Goal: Task Accomplishment & Management: Complete application form

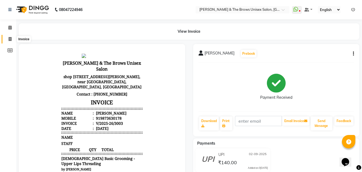
click at [9, 39] on icon at bounding box center [10, 39] width 3 height 4
select select "service"
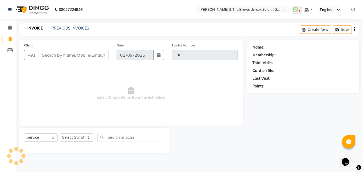
type input "3004"
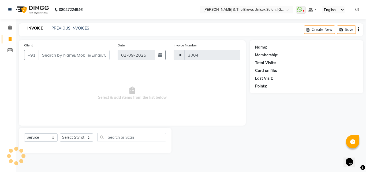
select select "872"
click at [45, 56] on input "Client" at bounding box center [74, 55] width 71 height 10
click at [83, 54] on input "Client" at bounding box center [74, 55] width 71 height 10
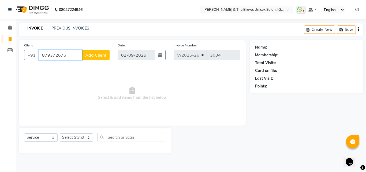
type input "879372676"
click at [92, 54] on span "Add Client" at bounding box center [95, 54] width 21 height 5
select select "22"
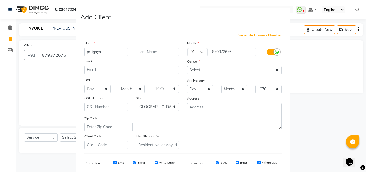
type input "prtigaya"
click at [193, 70] on select "Select [DEMOGRAPHIC_DATA] [DEMOGRAPHIC_DATA] Other Prefer Not To Say" at bounding box center [234, 70] width 95 height 8
select select "[DEMOGRAPHIC_DATA]"
click at [187, 66] on select "Select [DEMOGRAPHIC_DATA] [DEMOGRAPHIC_DATA] Other Prefer Not To Say" at bounding box center [234, 70] width 95 height 8
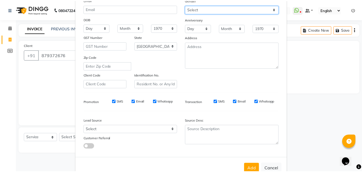
scroll to position [76, 0]
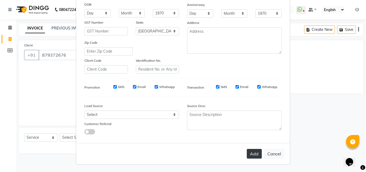
click at [251, 151] on button "Add" at bounding box center [254, 154] width 15 height 10
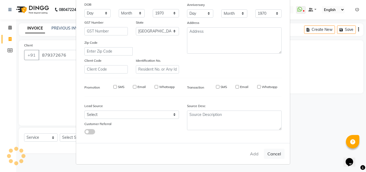
select select
select select "null"
select select
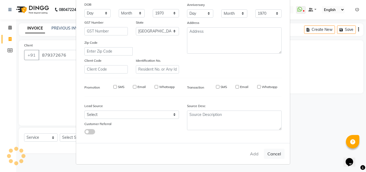
select select
checkbox input "false"
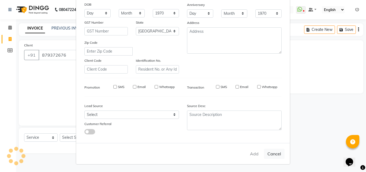
checkbox input "false"
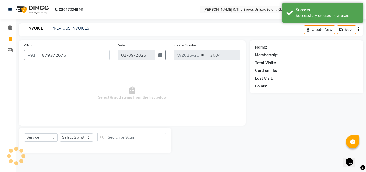
select select "1: Object"
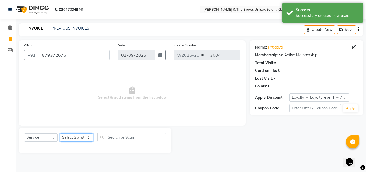
click at [76, 138] on select "Select Stylist [PERSON_NAME] manager [PERSON_NAME] [PERSON_NAME] ma'am owner [P…" at bounding box center [76, 137] width 33 height 8
select select "35213"
click at [60, 133] on select "Select Stylist [PERSON_NAME] manager [PERSON_NAME] [PERSON_NAME] ma'am owner [P…" at bounding box center [76, 137] width 33 height 8
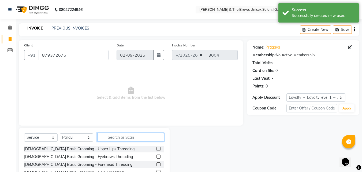
click at [108, 139] on input "text" at bounding box center [130, 137] width 67 height 8
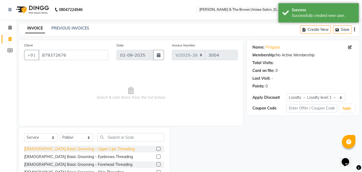
click at [96, 149] on div "[DEMOGRAPHIC_DATA] Basic Grooming - Upper Lips Threading" at bounding box center [79, 149] width 110 height 6
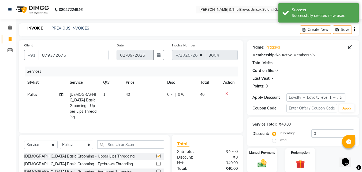
checkbox input "false"
click at [91, 163] on div "[DEMOGRAPHIC_DATA] Basic Grooming - Eyebrows Threading" at bounding box center [78, 164] width 109 height 6
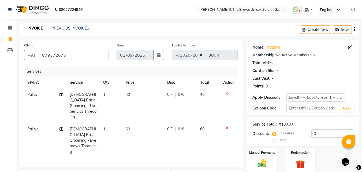
checkbox input "false"
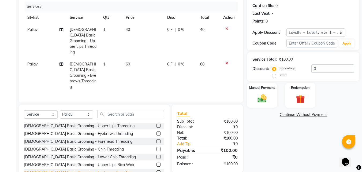
scroll to position [77, 0]
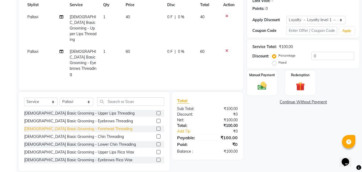
click at [82, 126] on div "[DEMOGRAPHIC_DATA] Basic Grooming - Forehead Threading" at bounding box center [78, 129] width 108 height 6
checkbox input "false"
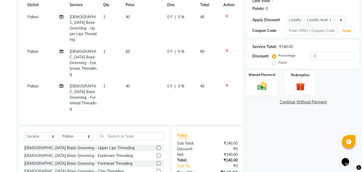
click at [260, 88] on img at bounding box center [262, 85] width 15 height 11
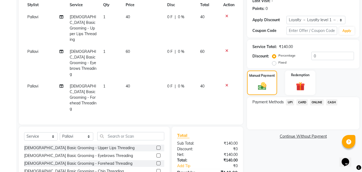
click at [289, 102] on span "UPI" at bounding box center [290, 102] width 8 height 6
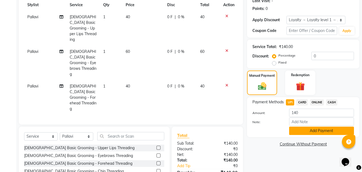
click at [297, 131] on button "Add Payment" at bounding box center [321, 130] width 65 height 8
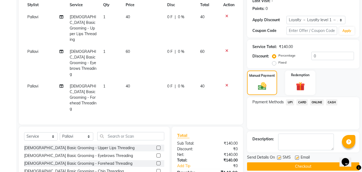
click at [281, 158] on label at bounding box center [279, 157] width 4 height 4
click at [281, 158] on input "checkbox" at bounding box center [278, 157] width 3 height 3
checkbox input "false"
drag, startPoint x: 277, startPoint y: 166, endPoint x: 280, endPoint y: 166, distance: 2.7
click at [278, 166] on button "Checkout" at bounding box center [303, 166] width 112 height 8
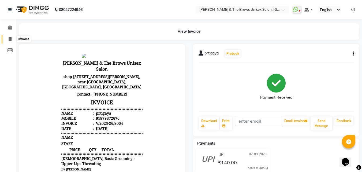
click at [6, 40] on span at bounding box center [9, 39] width 9 height 6
select select "872"
select select "service"
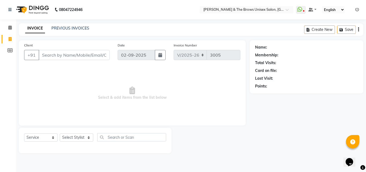
click at [57, 57] on input "Client" at bounding box center [74, 55] width 71 height 10
type input "7829840850"
click at [93, 54] on span "Add Client" at bounding box center [95, 54] width 21 height 5
select select "22"
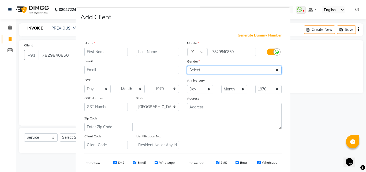
click at [193, 69] on select "Select [DEMOGRAPHIC_DATA] [DEMOGRAPHIC_DATA] Other Prefer Not To Say" at bounding box center [234, 70] width 95 height 8
select select "[DEMOGRAPHIC_DATA]"
click at [187, 66] on select "Select [DEMOGRAPHIC_DATA] [DEMOGRAPHIC_DATA] Other Prefer Not To Say" at bounding box center [234, 70] width 95 height 8
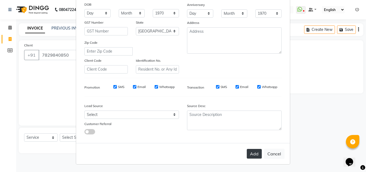
click at [251, 153] on button "Add" at bounding box center [254, 154] width 15 height 10
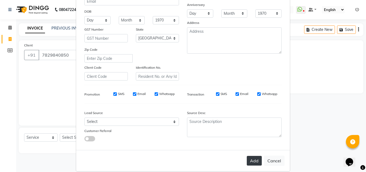
scroll to position [83, 0]
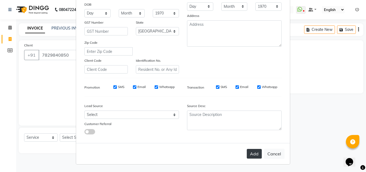
click at [249, 156] on button "Add" at bounding box center [254, 154] width 15 height 10
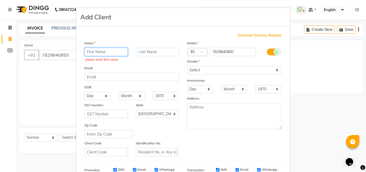
click at [101, 54] on input "text" at bounding box center [105, 52] width 43 height 8
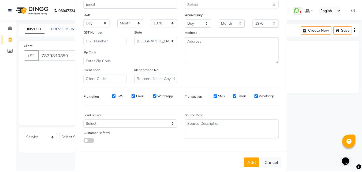
scroll to position [76, 0]
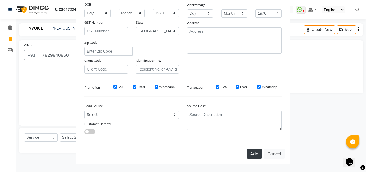
type input "desha"
click at [247, 151] on button "Add" at bounding box center [254, 154] width 15 height 10
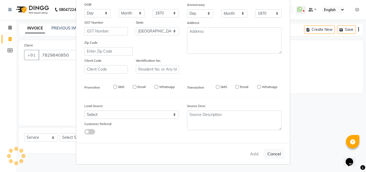
select select
select select "null"
select select
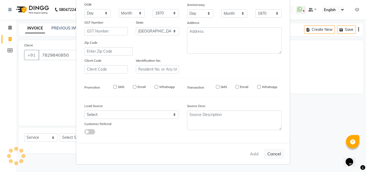
select select
checkbox input "false"
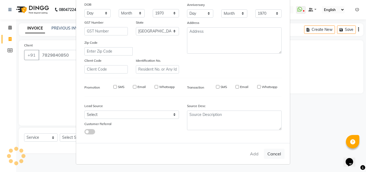
checkbox input "false"
select select "1: Object"
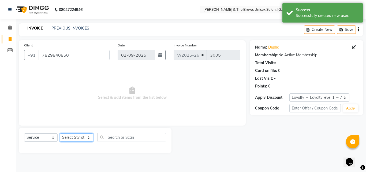
click at [72, 139] on select "Select Stylist [PERSON_NAME] manager [PERSON_NAME] [PERSON_NAME] ma'am owner [P…" at bounding box center [76, 137] width 33 height 8
select select "35213"
click at [60, 133] on select "Select Stylist [PERSON_NAME] manager [PERSON_NAME] [PERSON_NAME] ma'am owner [P…" at bounding box center [76, 137] width 33 height 8
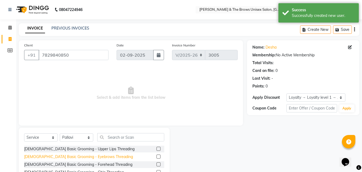
click at [95, 158] on div "[DEMOGRAPHIC_DATA] Basic Grooming - Eyebrows Threading" at bounding box center [78, 157] width 109 height 6
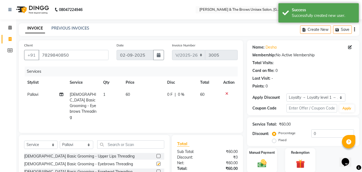
checkbox input "false"
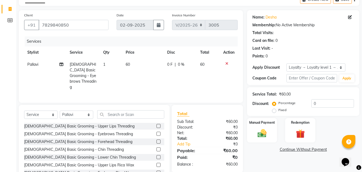
scroll to position [48, 0]
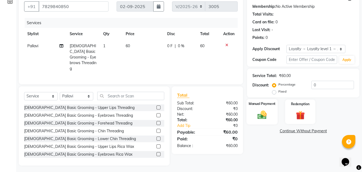
click at [268, 108] on div "Manual Payment" at bounding box center [262, 111] width 31 height 25
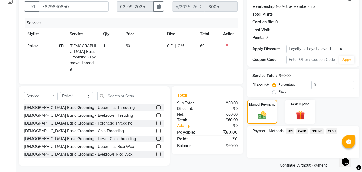
click at [291, 129] on span "UPI" at bounding box center [290, 131] width 8 height 6
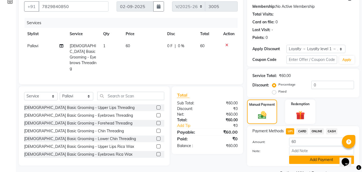
click at [291, 161] on button "Add Payment" at bounding box center [321, 159] width 65 height 8
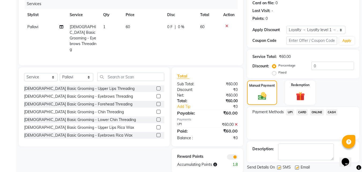
scroll to position [84, 0]
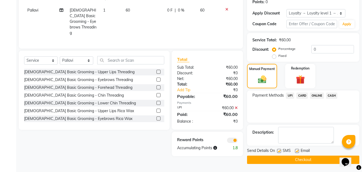
click at [280, 152] on label at bounding box center [279, 151] width 4 height 4
click at [280, 152] on input "checkbox" at bounding box center [278, 150] width 3 height 3
checkbox input "false"
click at [279, 156] on button "Checkout" at bounding box center [303, 159] width 112 height 8
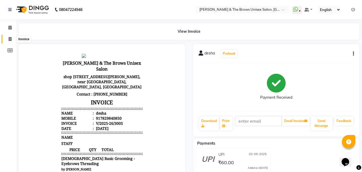
click at [6, 36] on span at bounding box center [9, 39] width 9 height 6
select select "872"
select select "service"
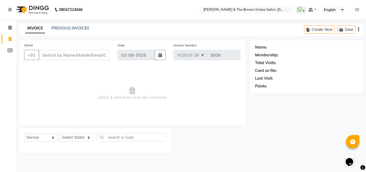
click at [50, 53] on input "Client" at bounding box center [74, 55] width 71 height 10
type input "762036672"
click at [74, 139] on select "Select Stylist [PERSON_NAME] manager [PERSON_NAME] [PERSON_NAME] ma'am owner [P…" at bounding box center [76, 137] width 33 height 8
select select "35213"
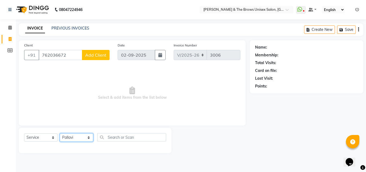
click at [60, 133] on select "Select Stylist [PERSON_NAME] manager [PERSON_NAME] [PERSON_NAME] ma'am owner [P…" at bounding box center [76, 137] width 33 height 8
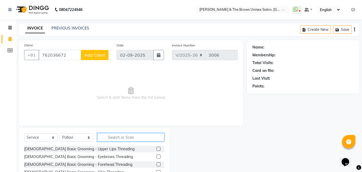
click at [111, 139] on input "text" at bounding box center [130, 137] width 67 height 8
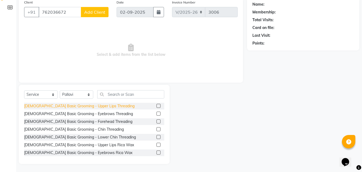
click at [78, 104] on div "[DEMOGRAPHIC_DATA] Basic Grooming - Upper Lips Threading" at bounding box center [79, 106] width 110 height 6
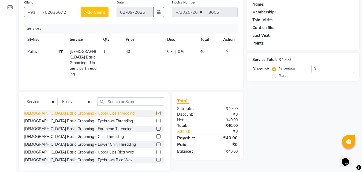
checkbox input "false"
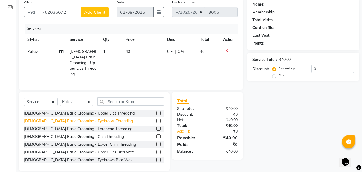
click at [78, 118] on div "[DEMOGRAPHIC_DATA] Basic Grooming - Eyebrows Threading" at bounding box center [78, 121] width 109 height 6
checkbox input "false"
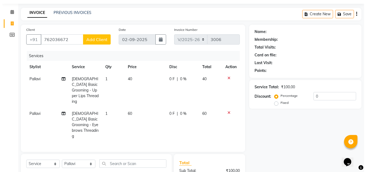
scroll to position [0, 0]
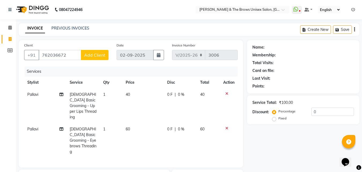
click at [104, 52] on button "Add Client" at bounding box center [95, 55] width 28 height 10
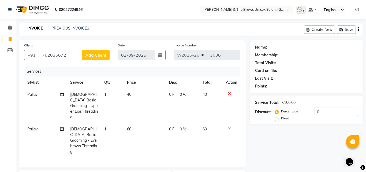
select select "22"
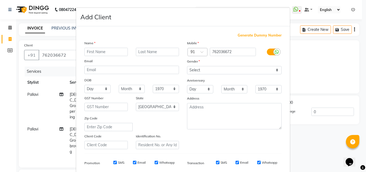
click at [104, 52] on input "text" at bounding box center [105, 52] width 43 height 8
type input "kariha"
drag, startPoint x: 204, startPoint y: 69, endPoint x: 204, endPoint y: 73, distance: 3.5
click at [204, 69] on select "Select [DEMOGRAPHIC_DATA] [DEMOGRAPHIC_DATA] Other Prefer Not To Say" at bounding box center [234, 70] width 95 height 8
select select "[DEMOGRAPHIC_DATA]"
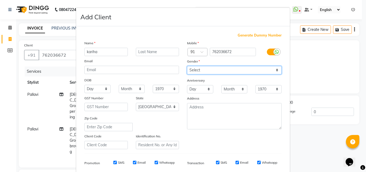
click at [187, 66] on select "Select [DEMOGRAPHIC_DATA] [DEMOGRAPHIC_DATA] Other Prefer Not To Say" at bounding box center [234, 70] width 95 height 8
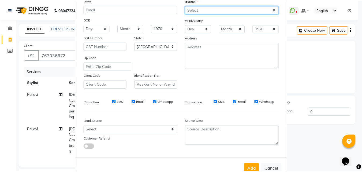
scroll to position [76, 0]
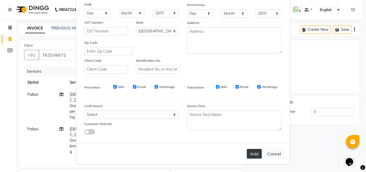
click at [254, 154] on button "Add" at bounding box center [254, 154] width 15 height 10
select select
select select "null"
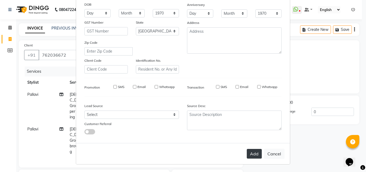
select select
checkbox input "false"
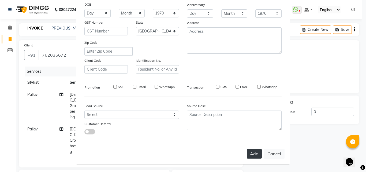
checkbox input "false"
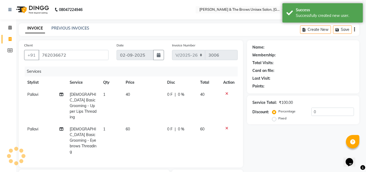
select select "1: Object"
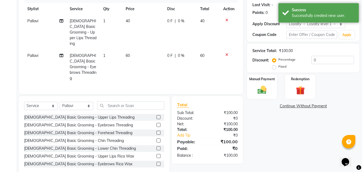
scroll to position [77, 0]
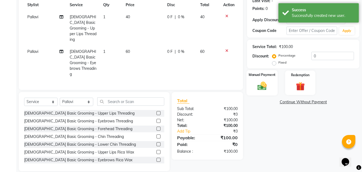
click at [259, 88] on img at bounding box center [262, 85] width 15 height 11
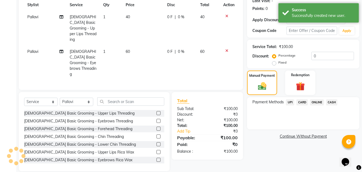
click at [287, 102] on span "UPI" at bounding box center [290, 102] width 8 height 6
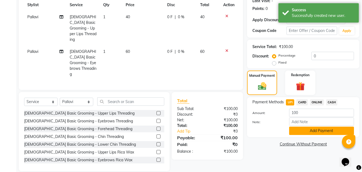
click at [292, 129] on button "Add Payment" at bounding box center [321, 130] width 65 height 8
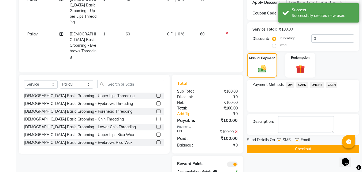
scroll to position [104, 0]
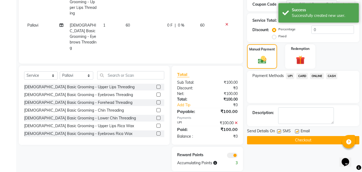
click at [280, 131] on label at bounding box center [279, 131] width 4 height 4
click at [280, 131] on input "checkbox" at bounding box center [278, 131] width 3 height 3
checkbox input "false"
click at [278, 139] on button "Checkout" at bounding box center [303, 140] width 112 height 8
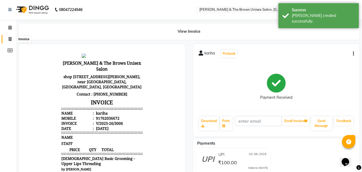
click at [8, 37] on span at bounding box center [9, 39] width 9 height 6
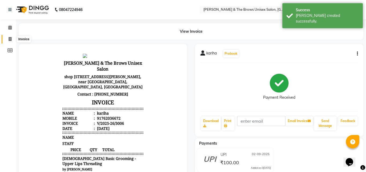
select select "872"
select select "service"
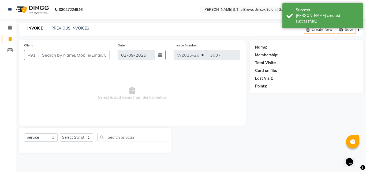
click at [51, 54] on input "Client" at bounding box center [74, 55] width 71 height 10
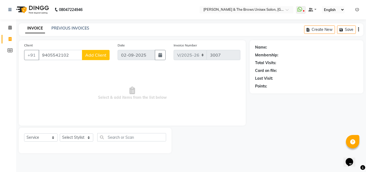
type input "9405542102"
click at [108, 53] on button "Add Client" at bounding box center [96, 55] width 28 height 10
select select "22"
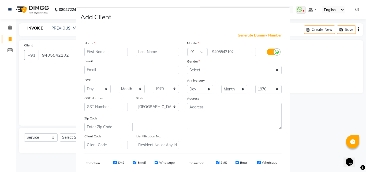
click at [106, 53] on input "text" at bounding box center [105, 52] width 43 height 8
type input "h"
type input "sunil"
click at [195, 67] on select "Select [DEMOGRAPHIC_DATA] [DEMOGRAPHIC_DATA] Other Prefer Not To Say" at bounding box center [234, 70] width 95 height 8
select select "[DEMOGRAPHIC_DATA]"
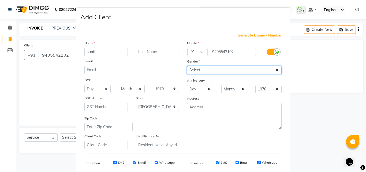
click at [187, 66] on select "Select [DEMOGRAPHIC_DATA] [DEMOGRAPHIC_DATA] Other Prefer Not To Say" at bounding box center [234, 70] width 95 height 8
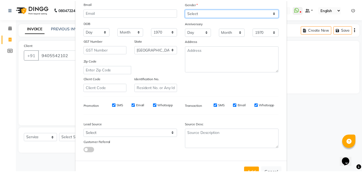
scroll to position [76, 0]
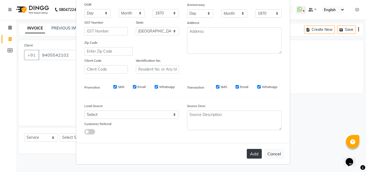
click at [251, 157] on button "Add" at bounding box center [254, 154] width 15 height 10
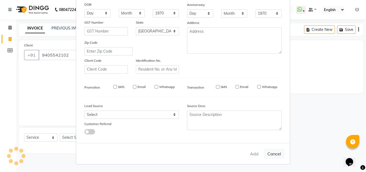
select select
select select "null"
select select
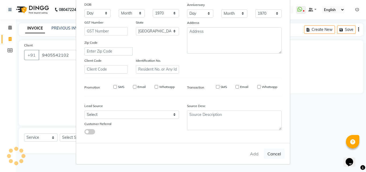
select select
checkbox input "false"
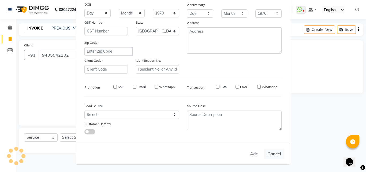
checkbox input "false"
select select "1: Object"
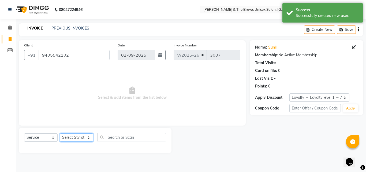
click at [82, 138] on select "Select Stylist [PERSON_NAME] manager [PERSON_NAME] [PERSON_NAME] ma'am owner [P…" at bounding box center [76, 137] width 33 height 8
select select "15229"
click at [60, 133] on select "Select Stylist [PERSON_NAME] manager [PERSON_NAME] [PERSON_NAME] ma'am owner [P…" at bounding box center [76, 137] width 33 height 8
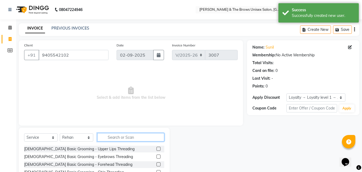
click at [121, 137] on input "text" at bounding box center [130, 137] width 67 height 8
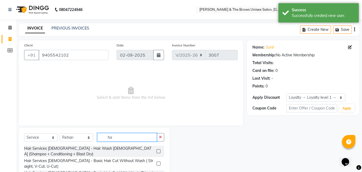
type input "h"
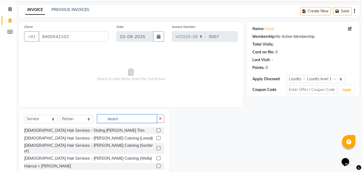
scroll to position [28, 0]
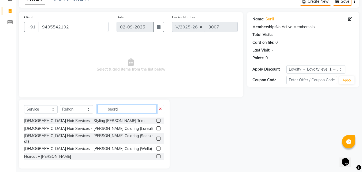
type input "beard"
click at [60, 153] on div "Haircut + [PERSON_NAME]" at bounding box center [94, 156] width 140 height 7
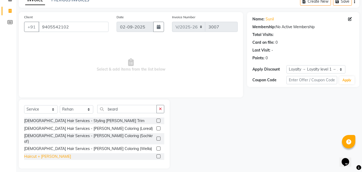
click at [44, 154] on div "Haircut + [PERSON_NAME]" at bounding box center [47, 157] width 47 height 6
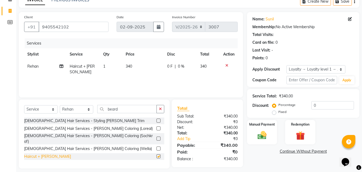
checkbox input "false"
click at [259, 135] on img at bounding box center [262, 135] width 15 height 11
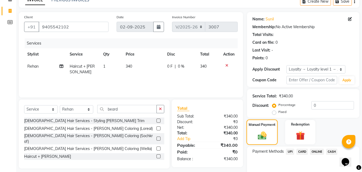
scroll to position [54, 0]
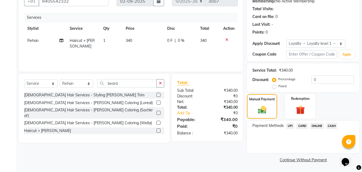
click at [290, 128] on span "UPI" at bounding box center [290, 126] width 8 height 6
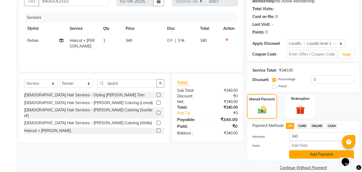
click at [301, 153] on button "Add Payment" at bounding box center [321, 154] width 65 height 8
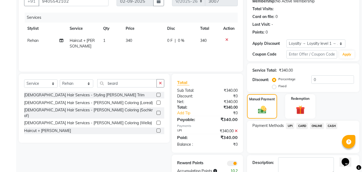
scroll to position [84, 0]
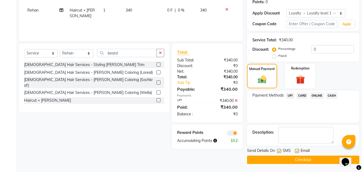
click at [279, 151] on label at bounding box center [279, 151] width 4 height 4
click at [279, 151] on input "checkbox" at bounding box center [278, 150] width 3 height 3
checkbox input "false"
click at [280, 160] on button "Checkout" at bounding box center [303, 159] width 112 height 8
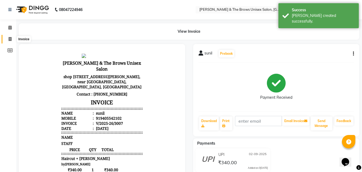
click at [8, 40] on span at bounding box center [9, 39] width 9 height 6
select select "service"
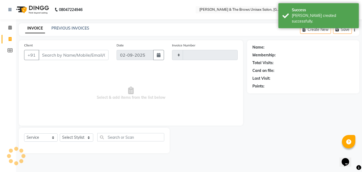
type input "3008"
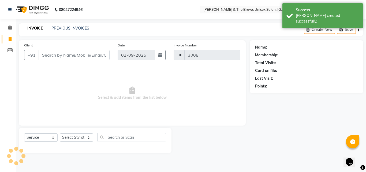
select select "872"
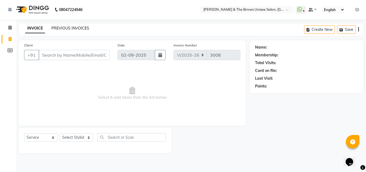
click at [70, 29] on link "PREVIOUS INVOICES" at bounding box center [70, 28] width 38 height 5
